Goal: Book appointment/travel/reservation

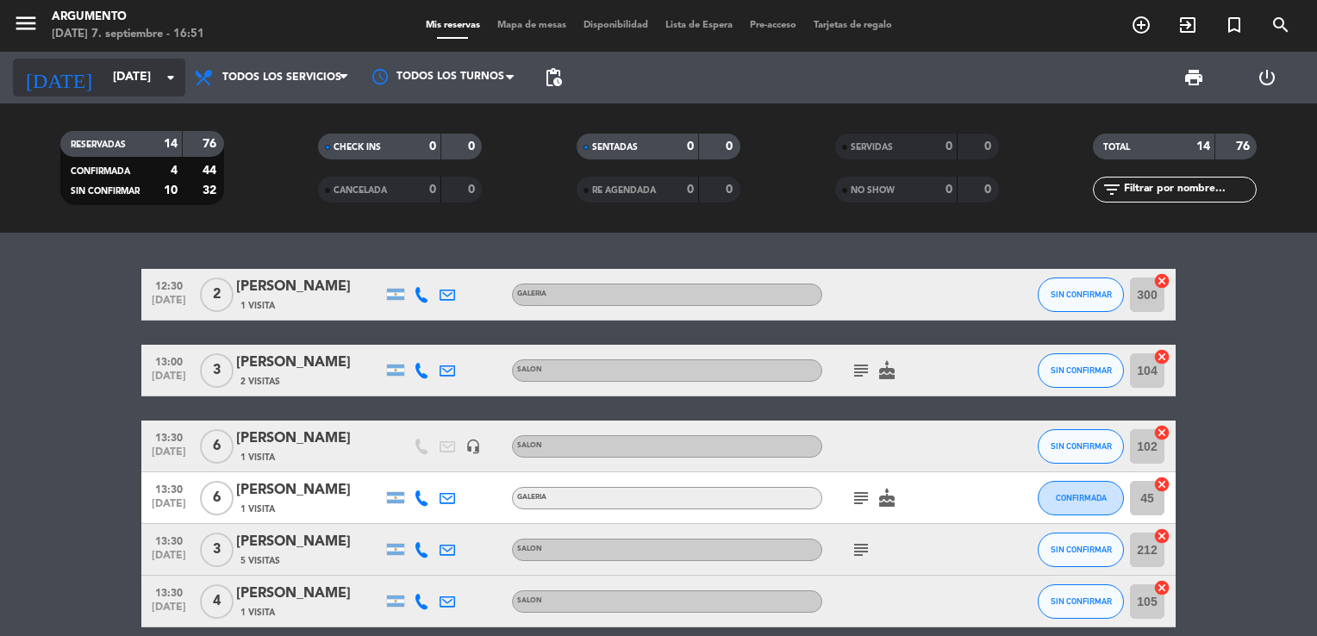
click at [104, 88] on input "[DATE]" at bounding box center [186, 77] width 164 height 31
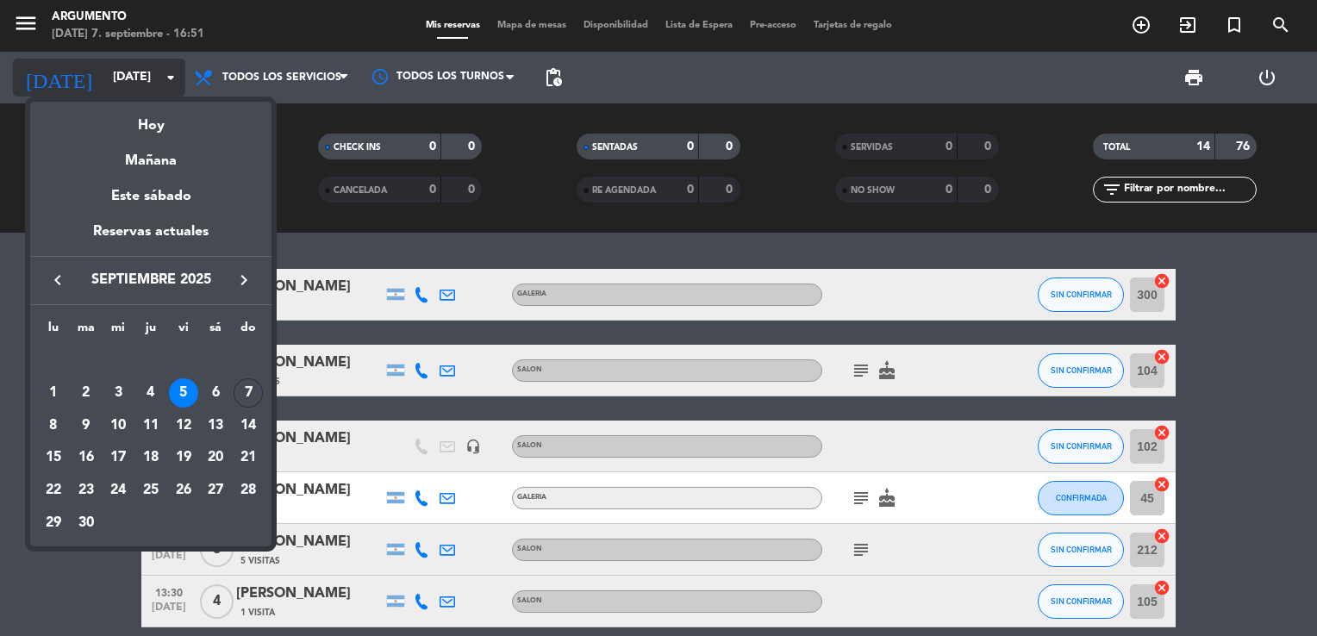
click at [91, 88] on div at bounding box center [658, 318] width 1317 height 636
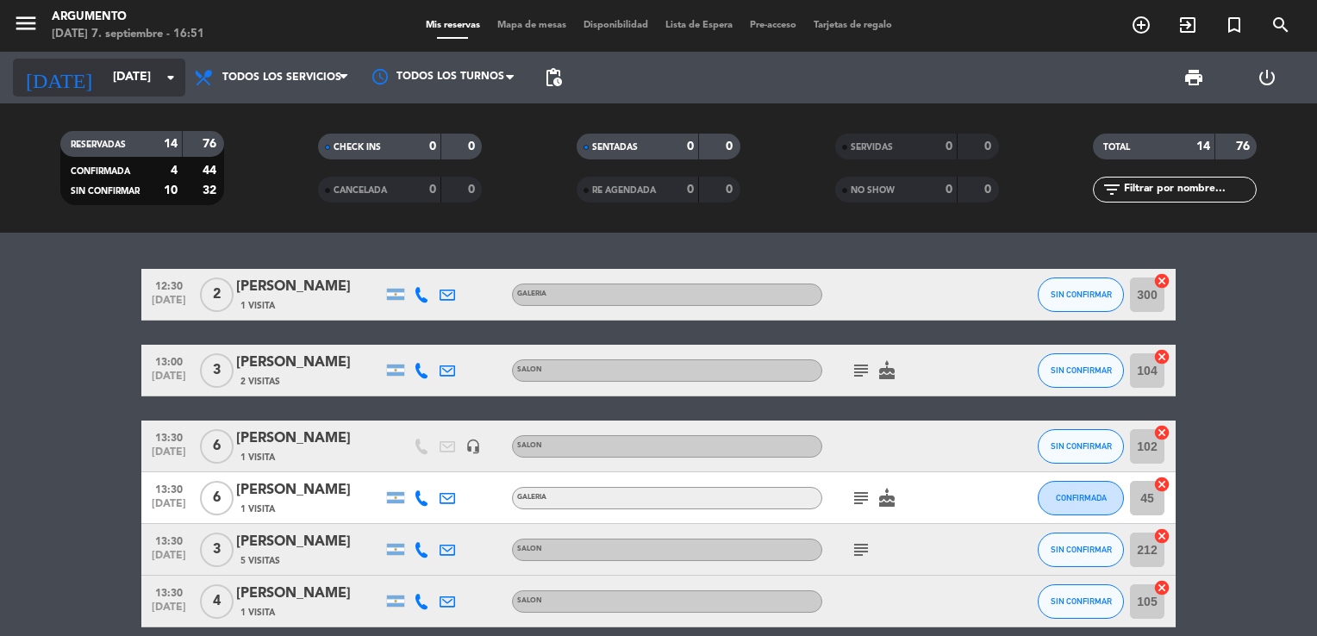
click at [104, 88] on input "[DATE]" at bounding box center [186, 77] width 164 height 31
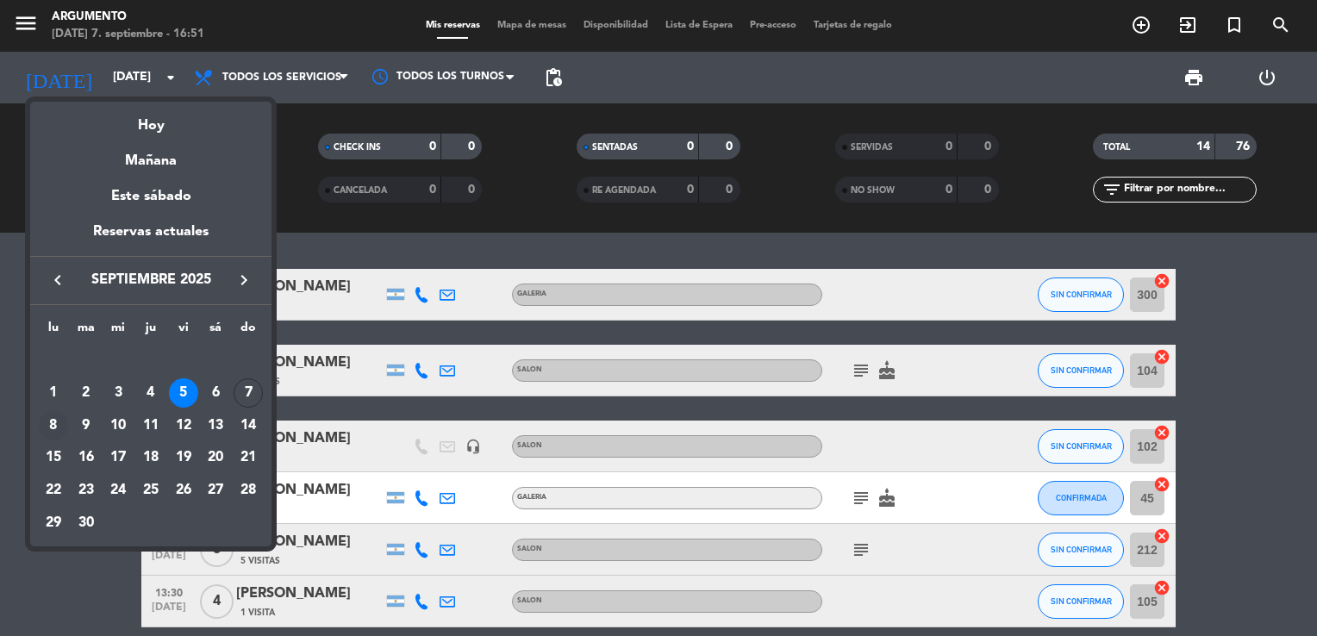
click at [60, 431] on div "8" at bounding box center [53, 425] width 29 height 29
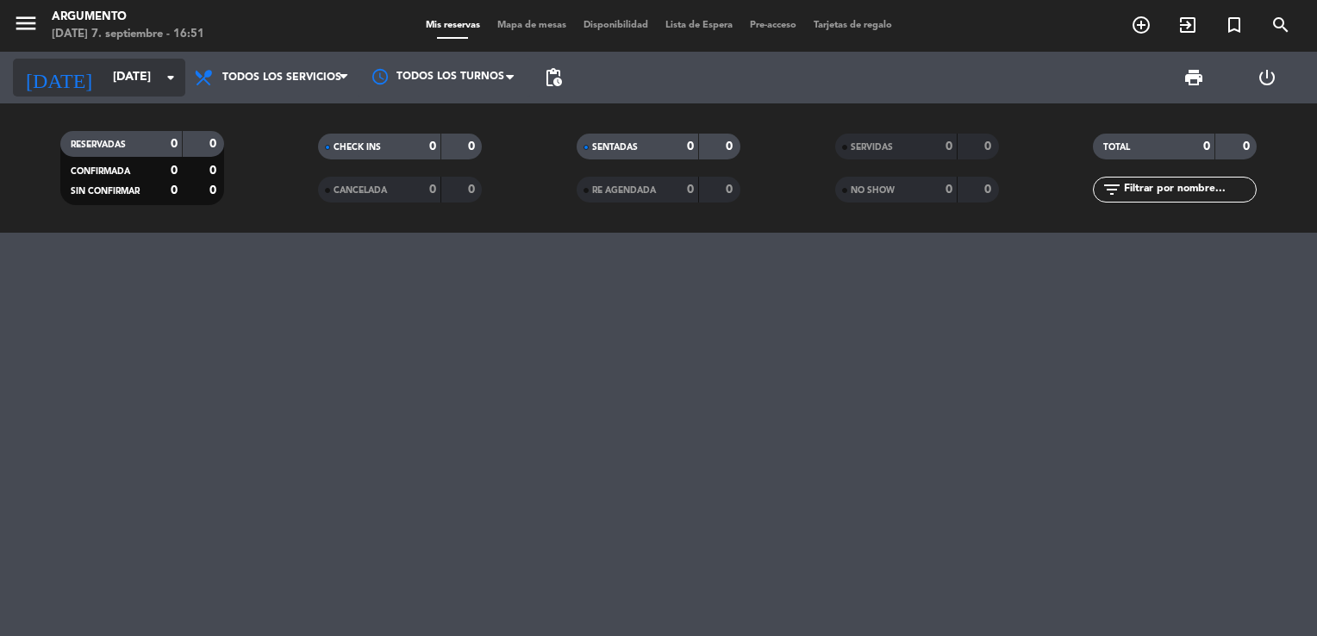
click at [109, 78] on input "[DATE]" at bounding box center [186, 77] width 164 height 31
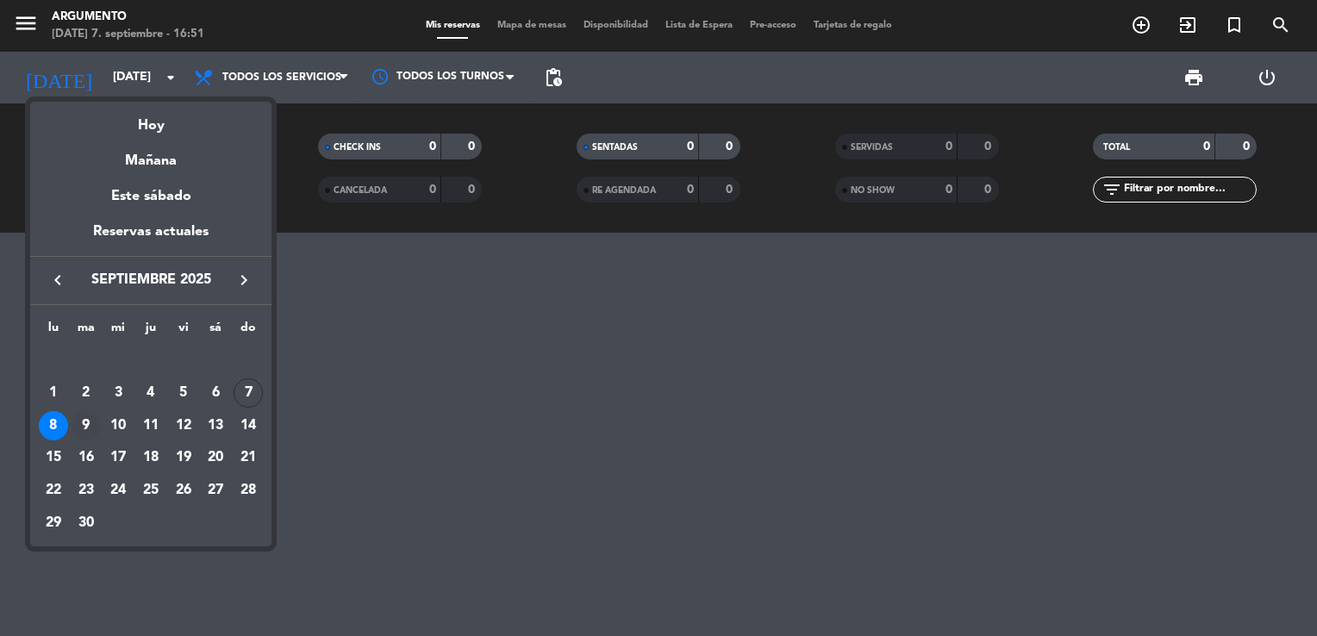
click at [78, 430] on div "9" at bounding box center [86, 425] width 29 height 29
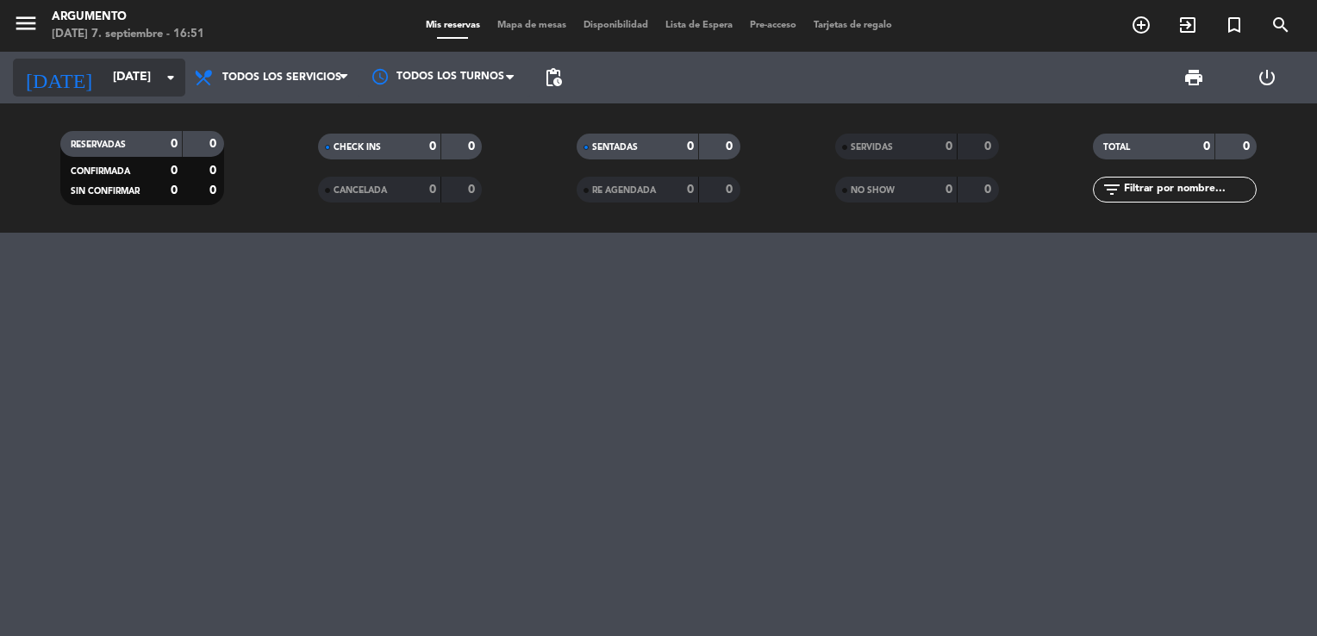
click at [104, 87] on input "[DATE]" at bounding box center [186, 77] width 164 height 31
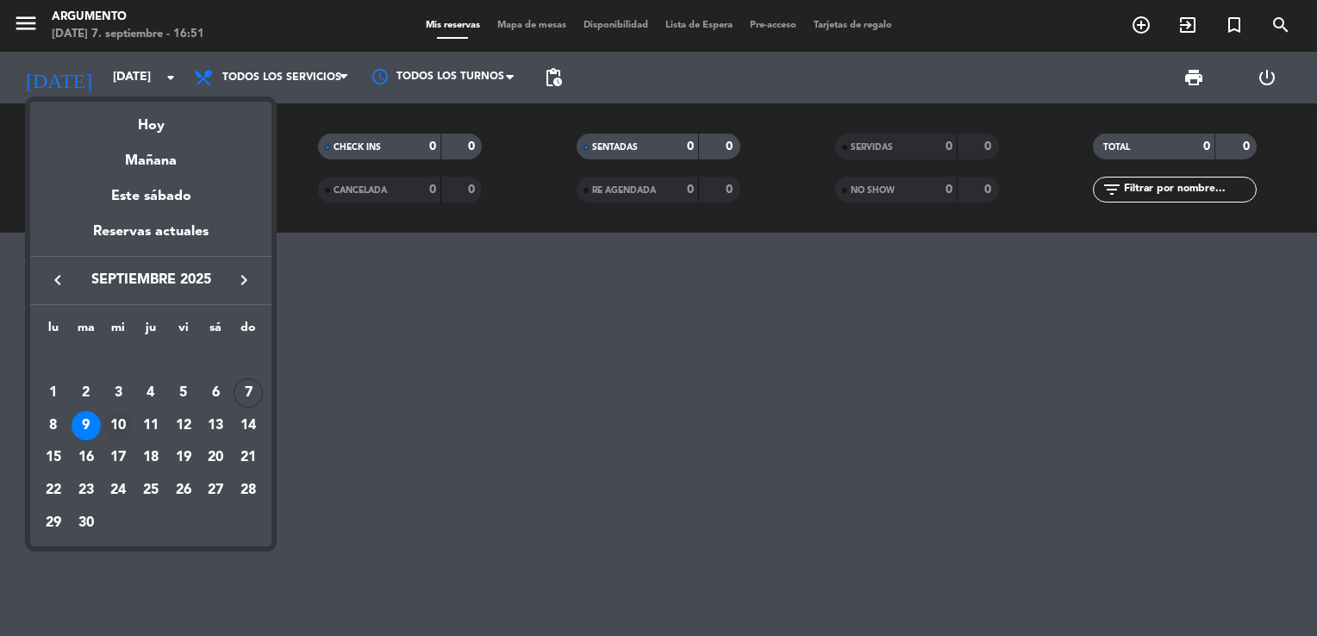
click at [127, 422] on div "10" at bounding box center [117, 425] width 29 height 29
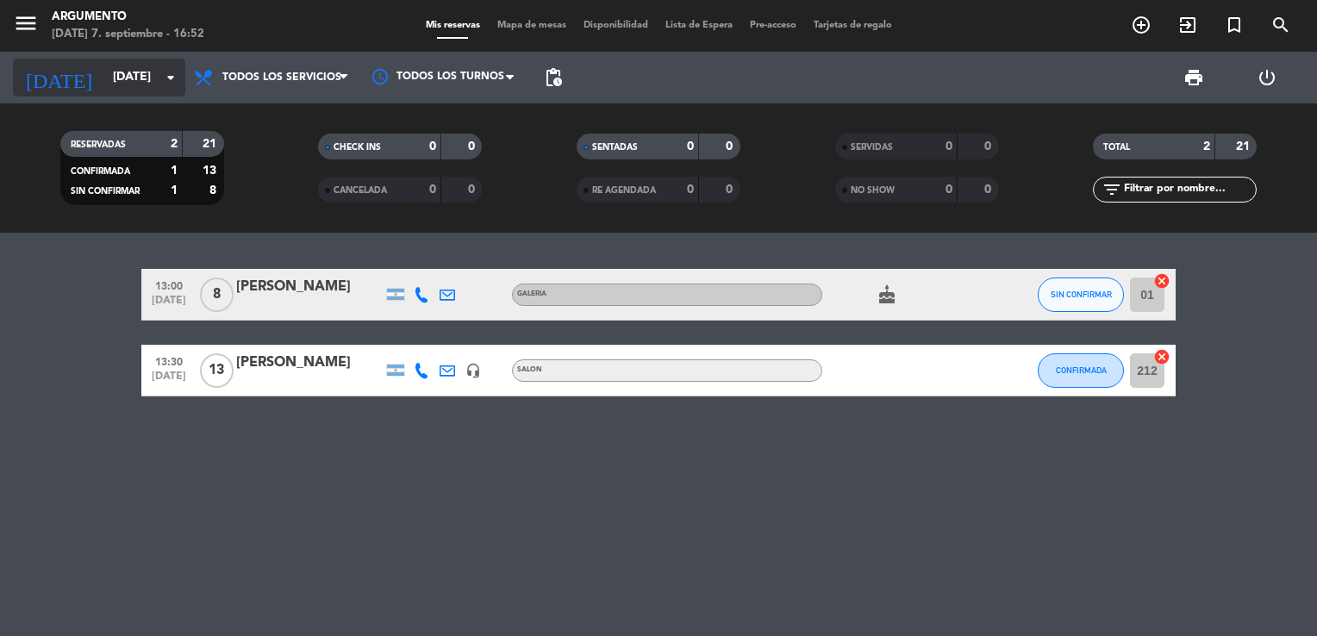
click at [104, 72] on input "[DATE]" at bounding box center [186, 77] width 164 height 31
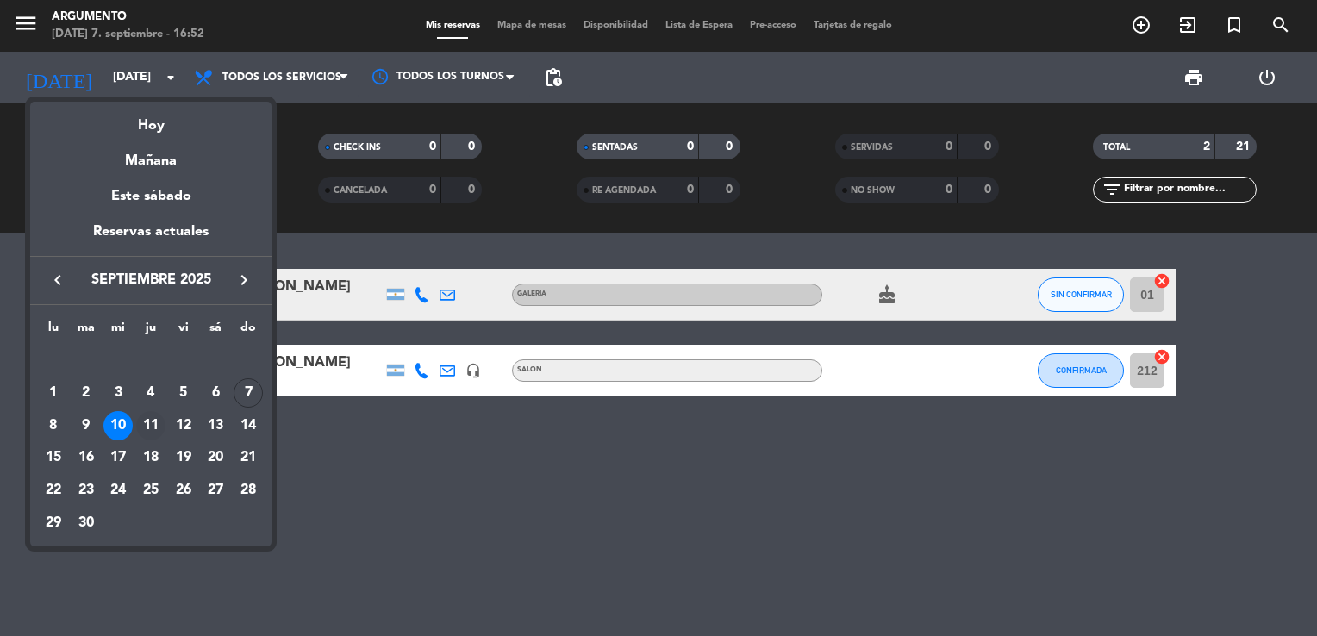
click at [149, 436] on div "11" at bounding box center [150, 425] width 29 height 29
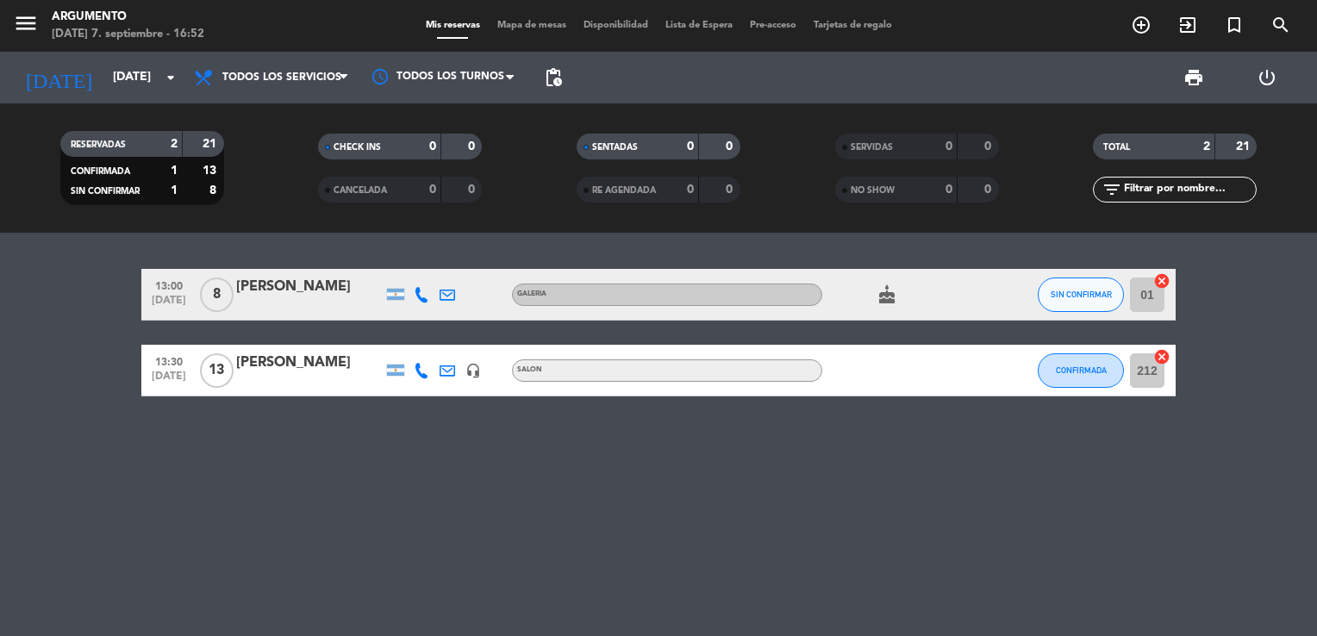
type input "[DEMOGRAPHIC_DATA][DATE]"
